Goal: Task Accomplishment & Management: Complete application form

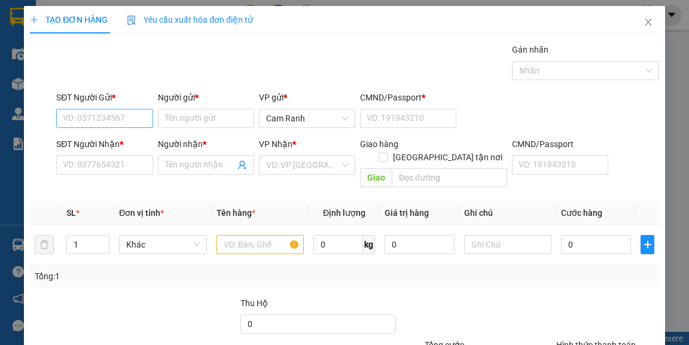
click at [116, 117] on input "SĐT Người Gửi *" at bounding box center [104, 118] width 96 height 19
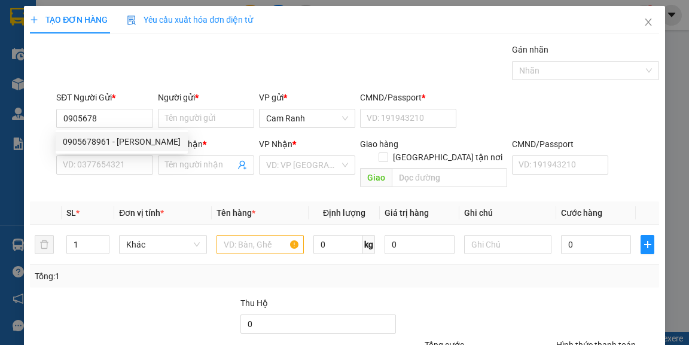
click at [144, 141] on div "0905678961 - [PERSON_NAME]" at bounding box center [122, 141] width 118 height 13
type input "0905678961"
type input "[PERSON_NAME]"
type input "1"
type input "0935122134"
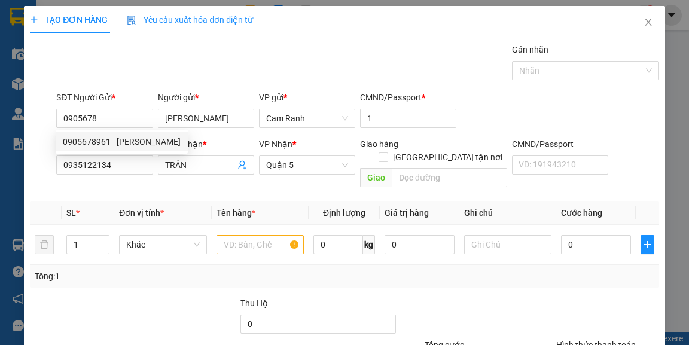
type input "TRÂN"
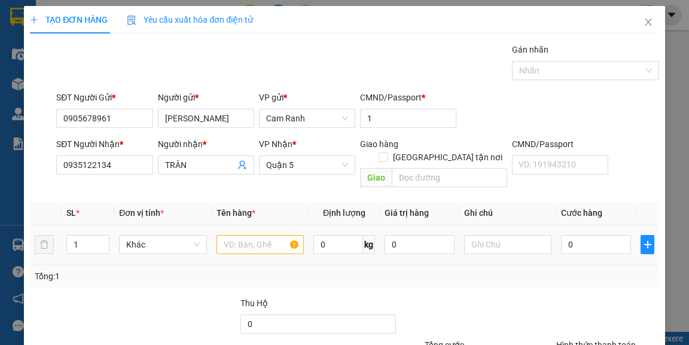
type input "0905678961"
drag, startPoint x: 232, startPoint y: 229, endPoint x: 231, endPoint y: 190, distance: 38.3
click at [232, 235] on input "text" at bounding box center [261, 244] width 88 height 19
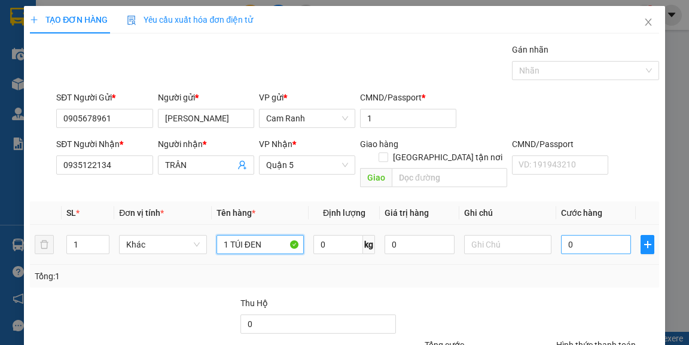
type input "1 TÚI ĐEN"
click at [567, 235] on input "0" at bounding box center [596, 244] width 70 height 19
type input "3"
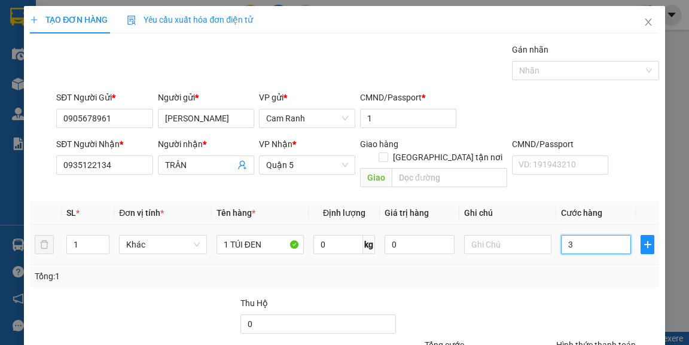
type input "30"
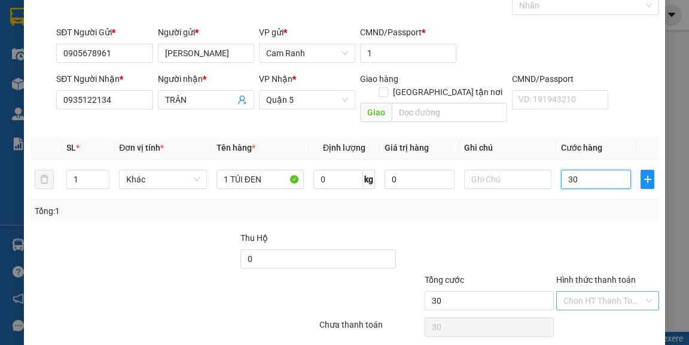
scroll to position [96, 0]
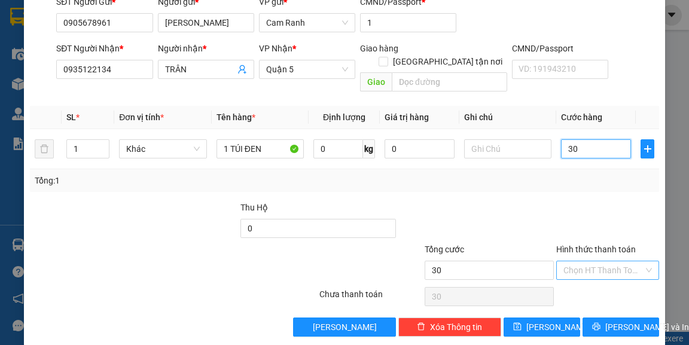
click at [610, 261] on div "Chọn HT Thanh Toán" at bounding box center [607, 270] width 103 height 19
type input "30.000"
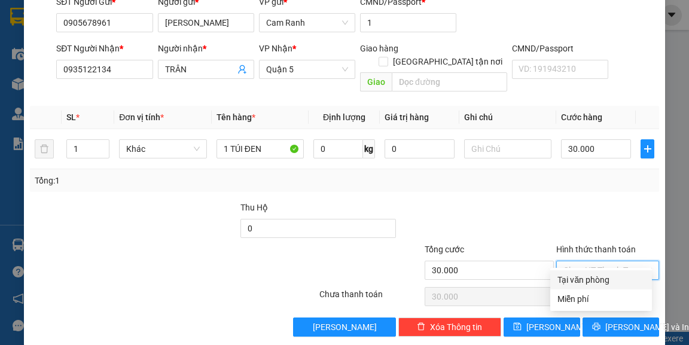
drag, startPoint x: 601, startPoint y: 275, endPoint x: 606, endPoint y: 282, distance: 9.5
click at [601, 275] on div "Tại văn phòng" at bounding box center [601, 279] width 87 height 13
type input "0"
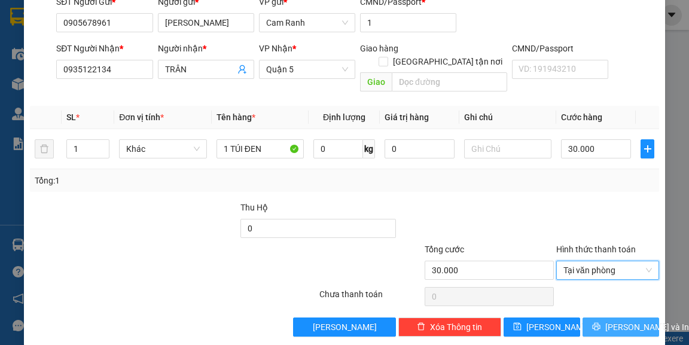
click at [610, 318] on button "[PERSON_NAME] và In" at bounding box center [621, 327] width 77 height 19
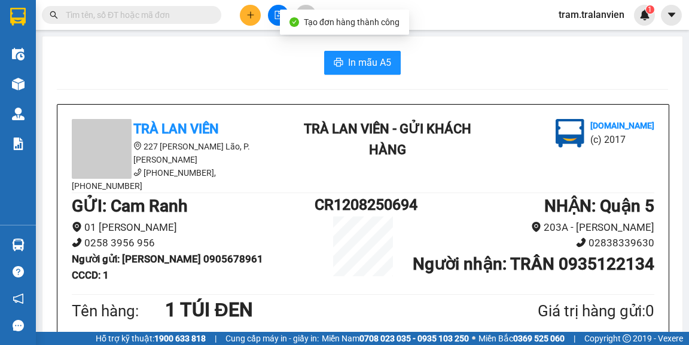
click at [391, 69] on button "In mẫu A5" at bounding box center [362, 63] width 77 height 24
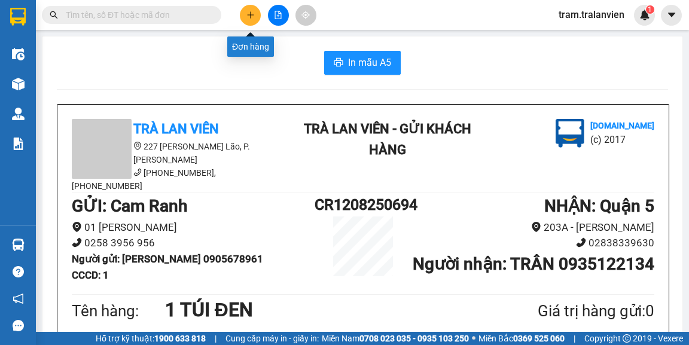
click at [254, 15] on icon "plus" at bounding box center [250, 15] width 8 height 8
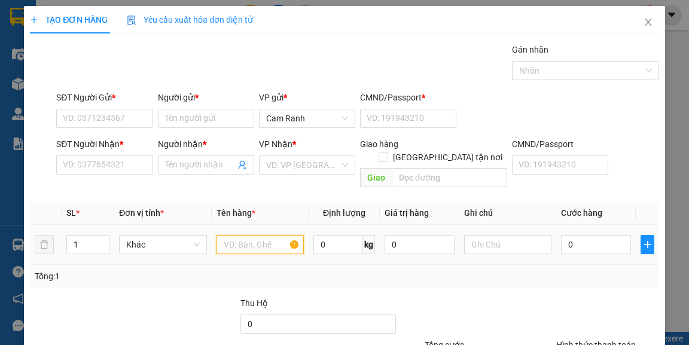
click at [228, 235] on input "text" at bounding box center [261, 244] width 88 height 19
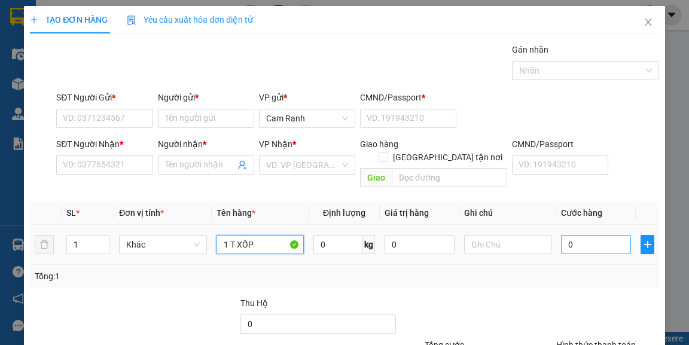
type input "1 T XỐP"
click at [581, 235] on input "0" at bounding box center [596, 244] width 70 height 19
type input "4"
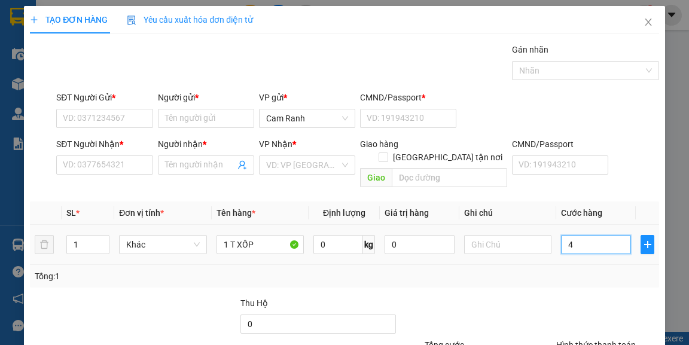
type input "40"
type input "40.000"
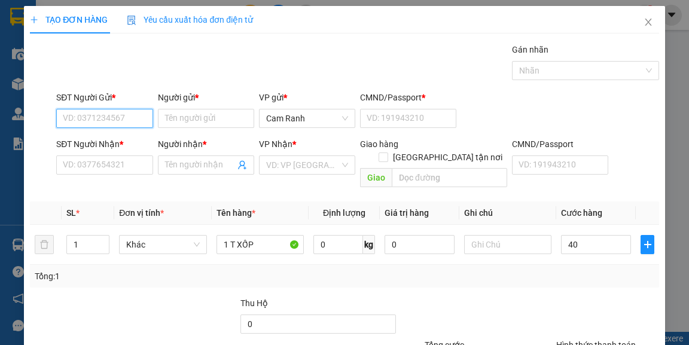
type input "40.000"
click at [129, 117] on input "SĐT Người Gửi *" at bounding box center [104, 118] width 96 height 19
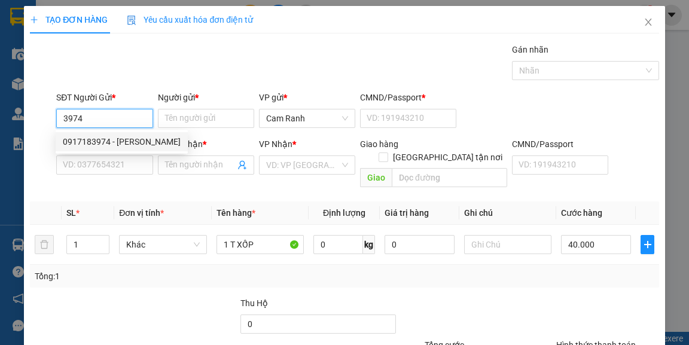
click at [130, 139] on div "0917183974 - [PERSON_NAME]" at bounding box center [122, 141] width 118 height 13
type input "0917183974"
type input "[PERSON_NAME]"
type input "1"
type input "0946053873"
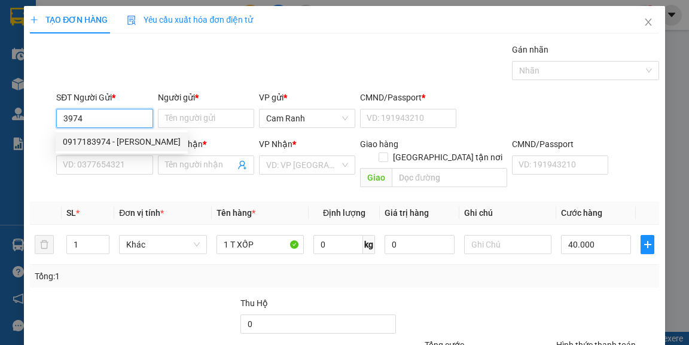
type input "LINH"
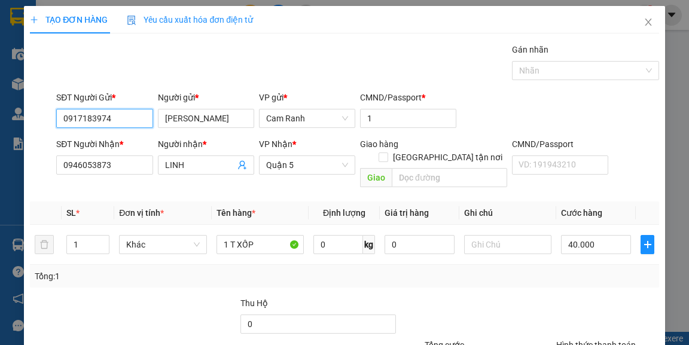
scroll to position [96, 0]
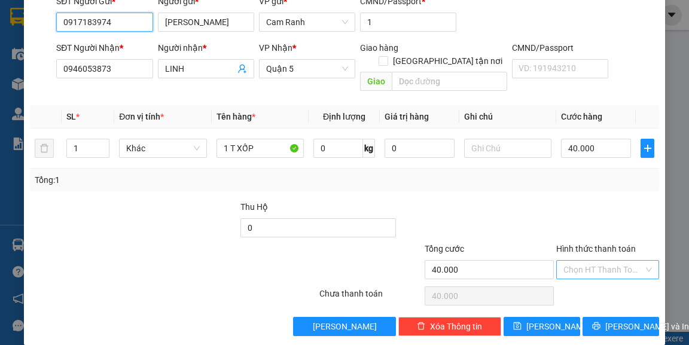
type input "0917183974"
click at [589, 262] on input "Hình thức thanh toán" at bounding box center [604, 270] width 80 height 18
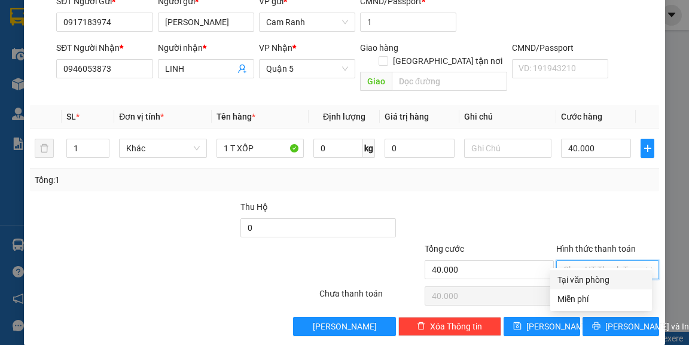
click at [591, 279] on div "Tại văn phòng" at bounding box center [601, 279] width 87 height 13
type input "0"
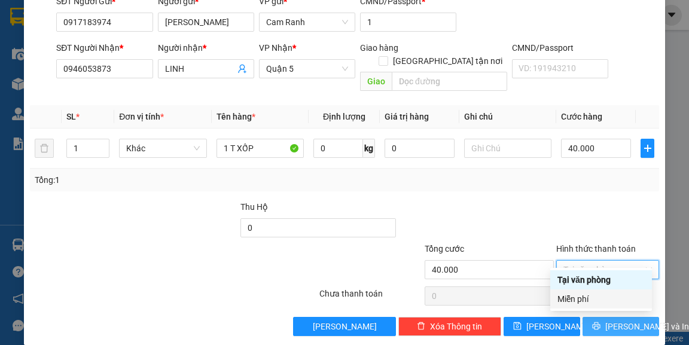
click at [604, 320] on button "[PERSON_NAME] và In" at bounding box center [621, 326] width 77 height 19
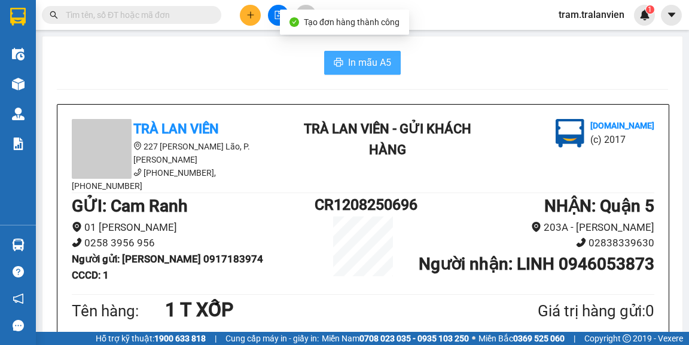
click at [380, 56] on span "In mẫu A5" at bounding box center [369, 62] width 43 height 15
